Goal: Find specific page/section: Find specific page/section

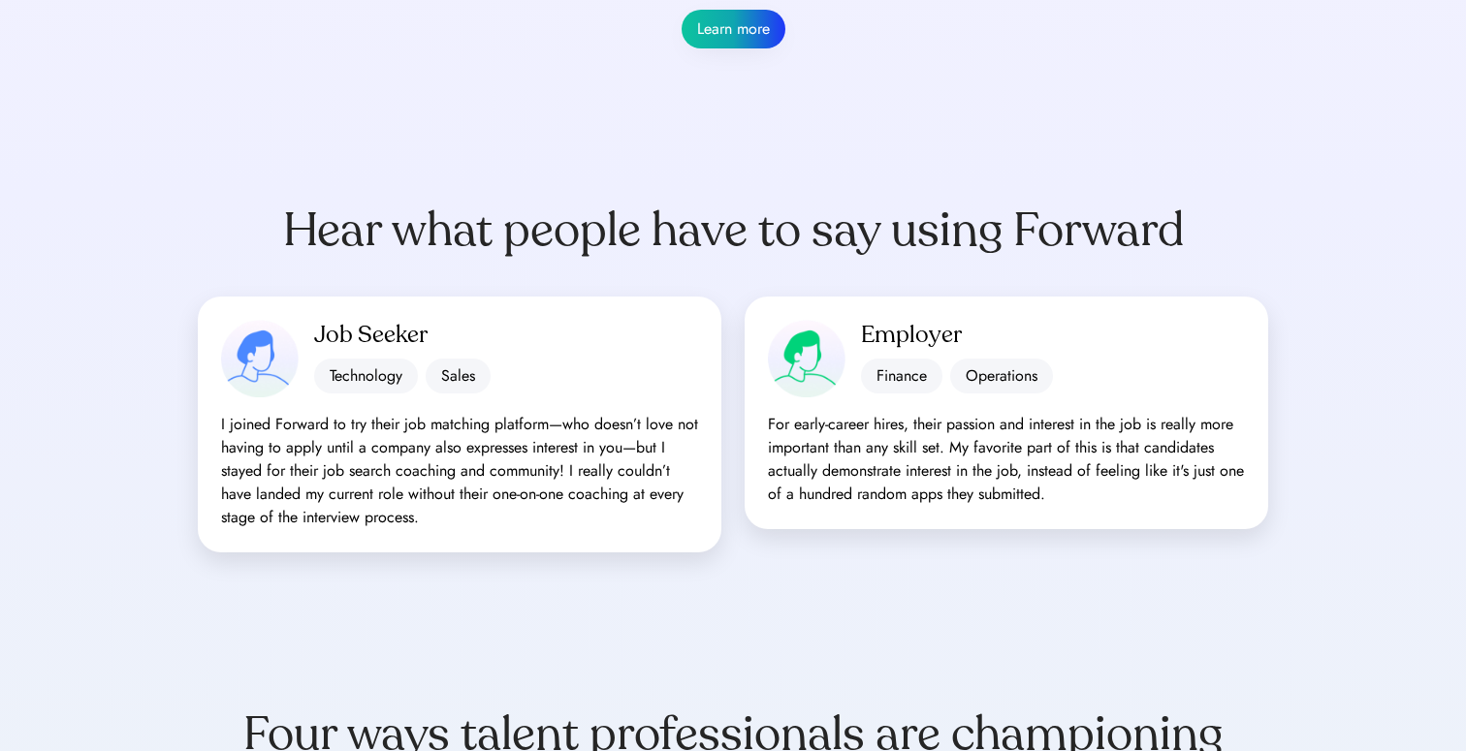
click at [514, 476] on div "I joined Forward to try their job matching platform—who doesn’t love not having…" at bounding box center [459, 471] width 477 height 116
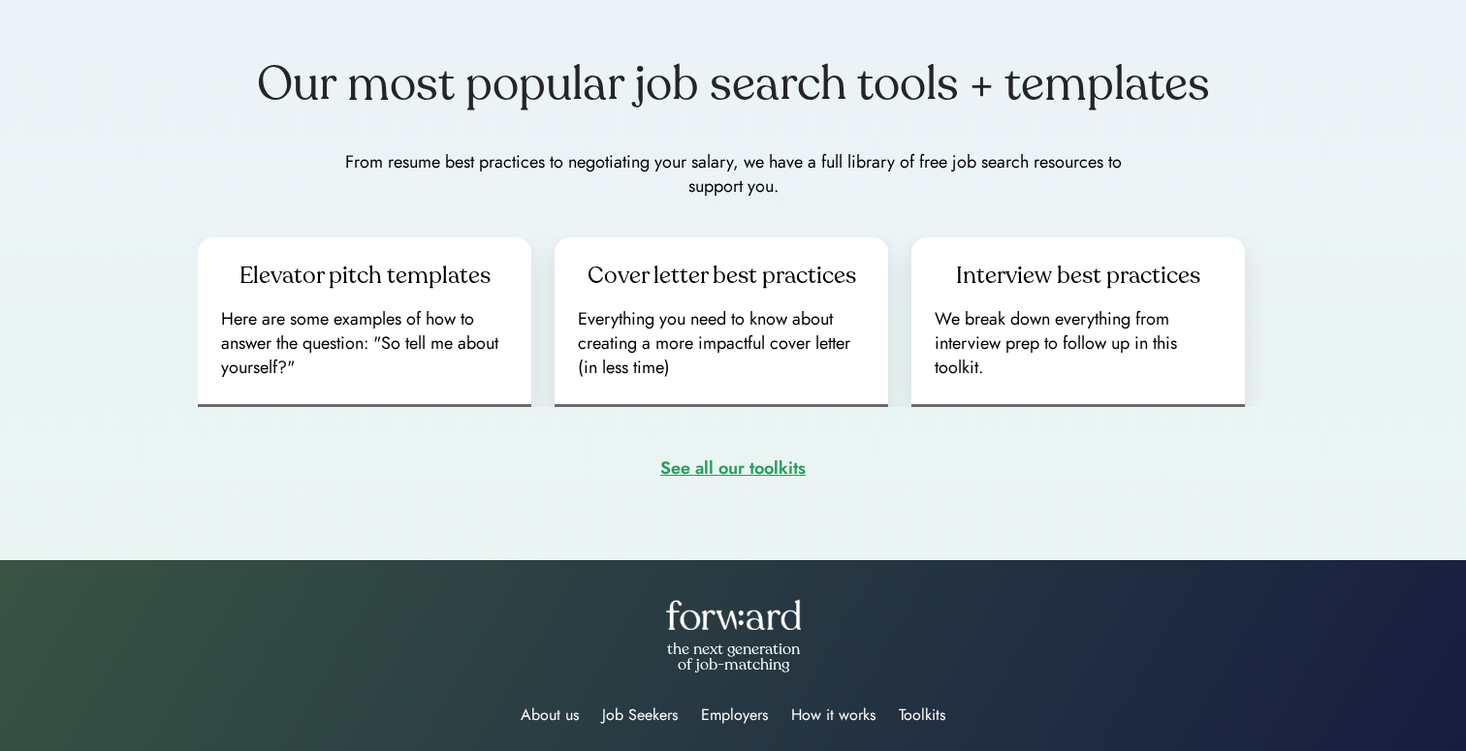
scroll to position [2767, 0]
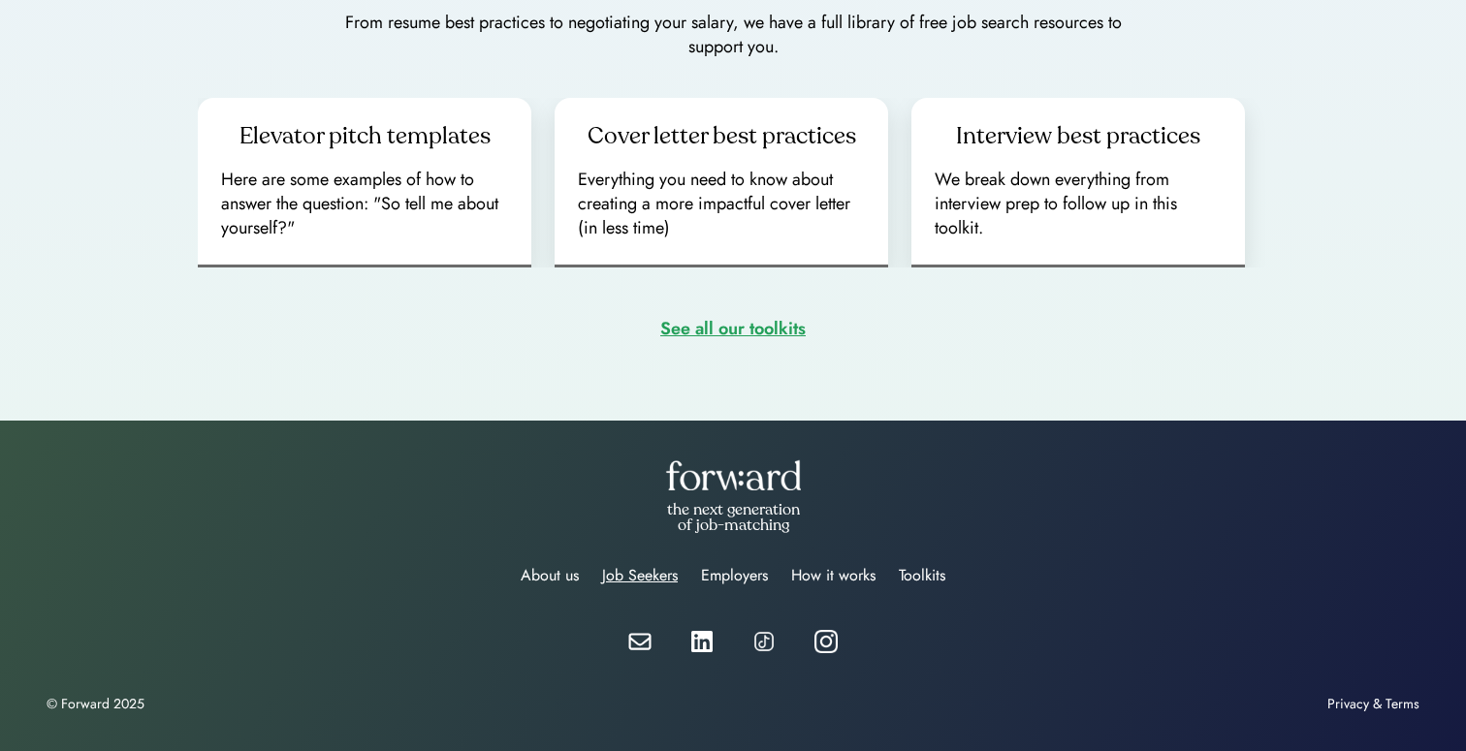
click at [655, 579] on div "Job Seekers" at bounding box center [640, 575] width 76 height 23
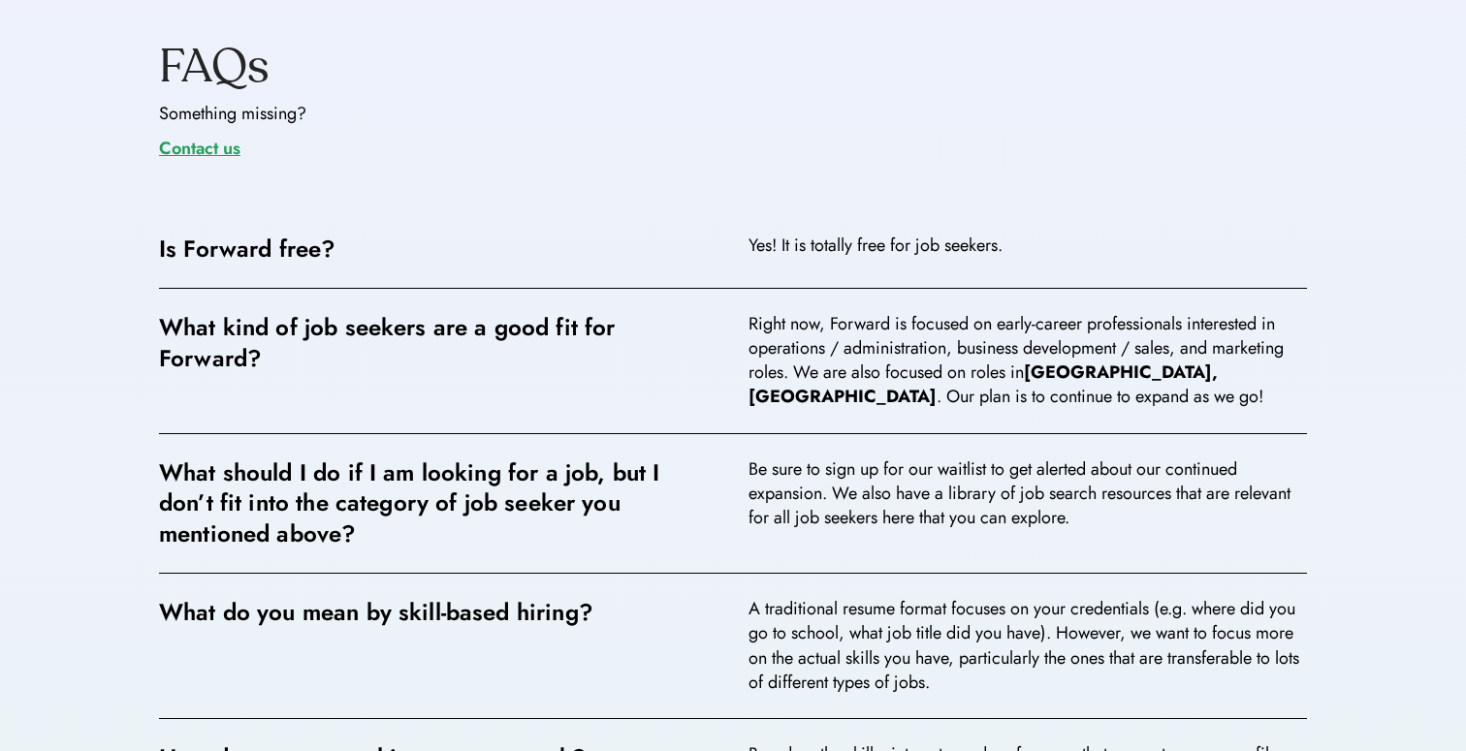
scroll to position [3027, 0]
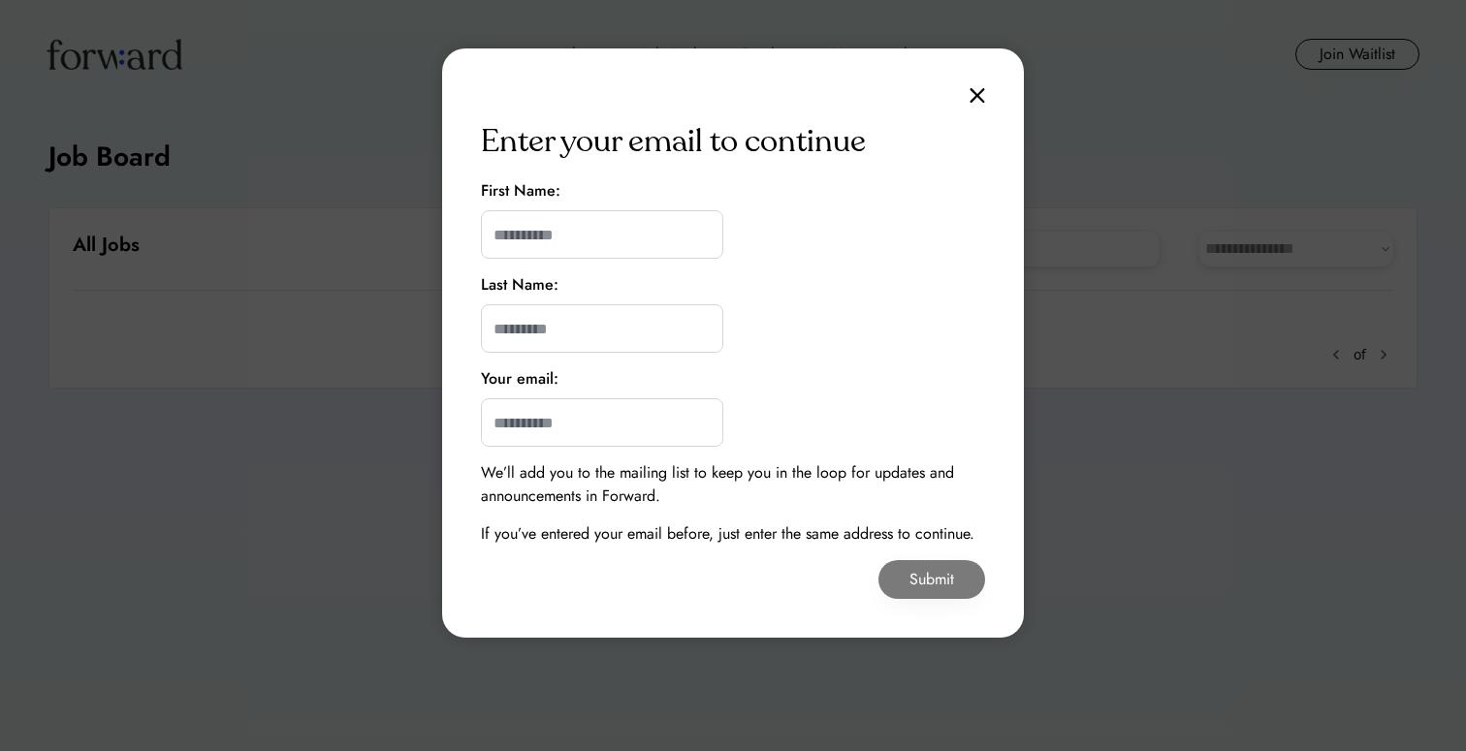
click at [977, 95] on img at bounding box center [978, 95] width 16 height 16
